Goal: Task Accomplishment & Management: Manage account settings

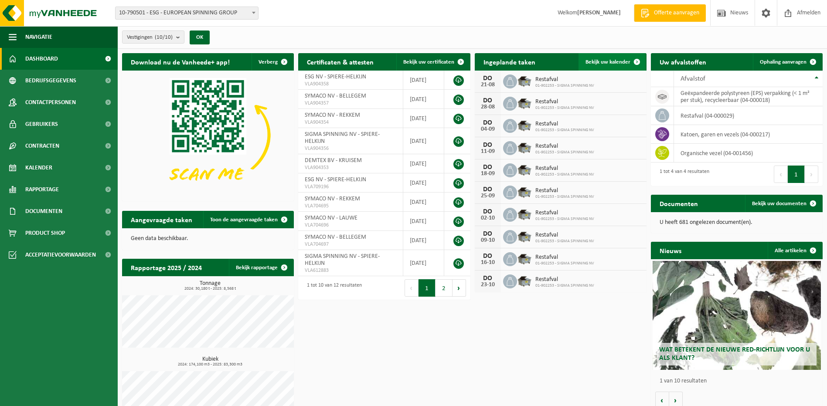
click at [607, 59] on span "Bekijk uw kalender" at bounding box center [607, 62] width 45 height 6
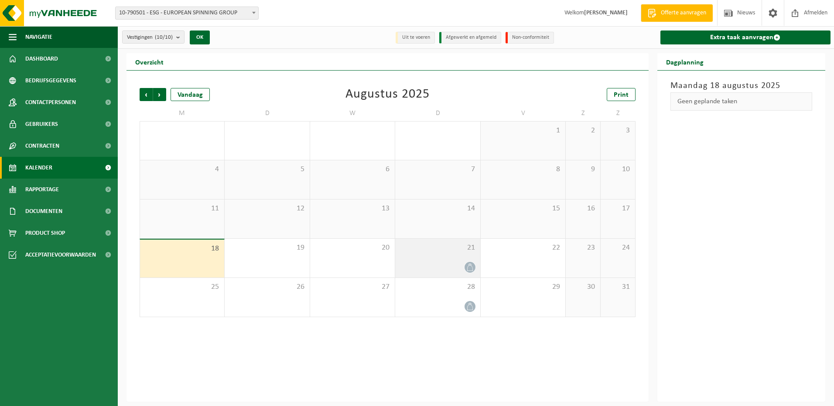
click at [462, 260] on div "21" at bounding box center [437, 258] width 85 height 39
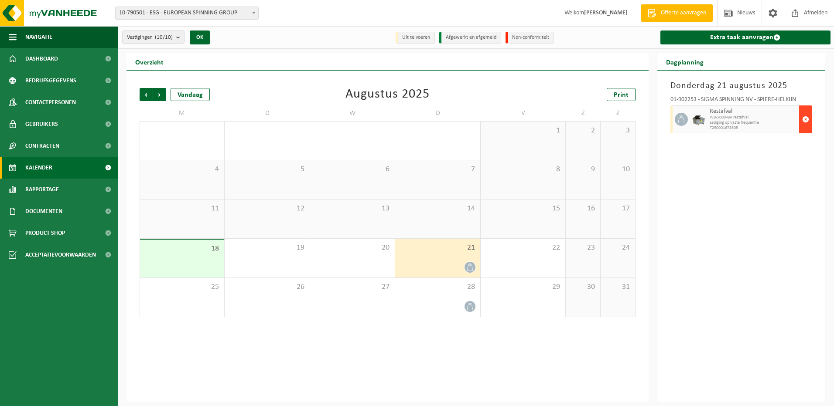
click at [807, 119] on span "button" at bounding box center [805, 119] width 7 height 17
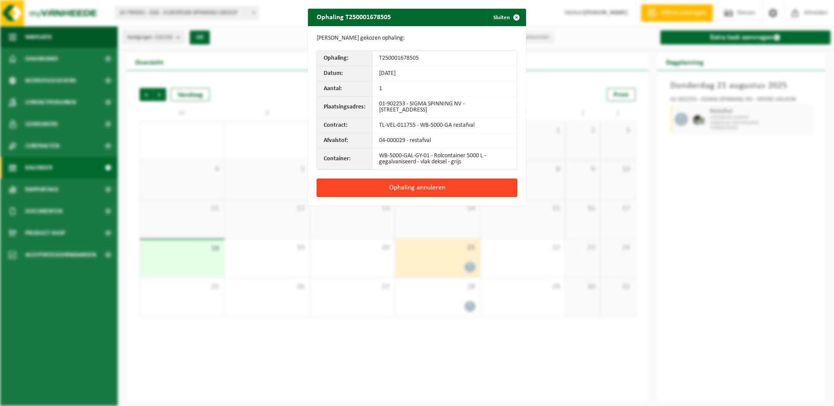
click at [420, 189] on button "Ophaling annuleren" at bounding box center [416, 188] width 201 height 18
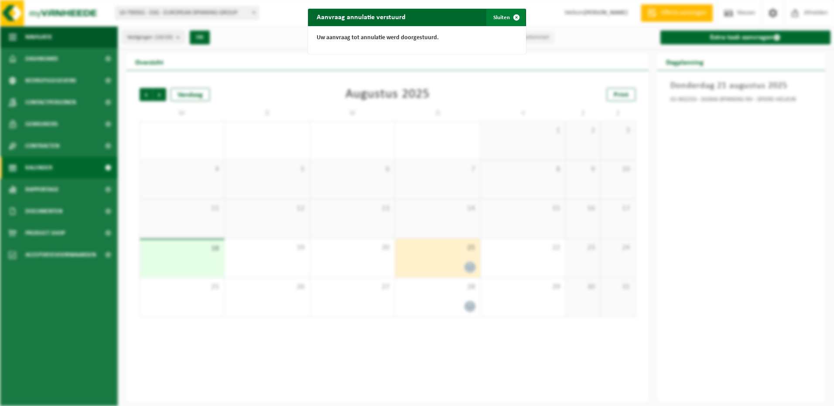
click at [502, 17] on button "Sluiten" at bounding box center [505, 17] width 39 height 17
